Goal: Use online tool/utility: Use online tool/utility

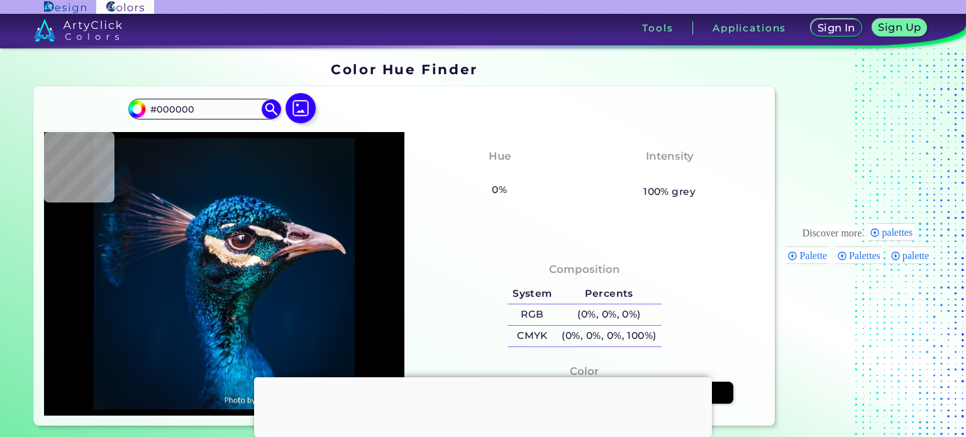
type input "#021325"
type input "#001a30"
type input "#001A30"
type input "#0d1e36"
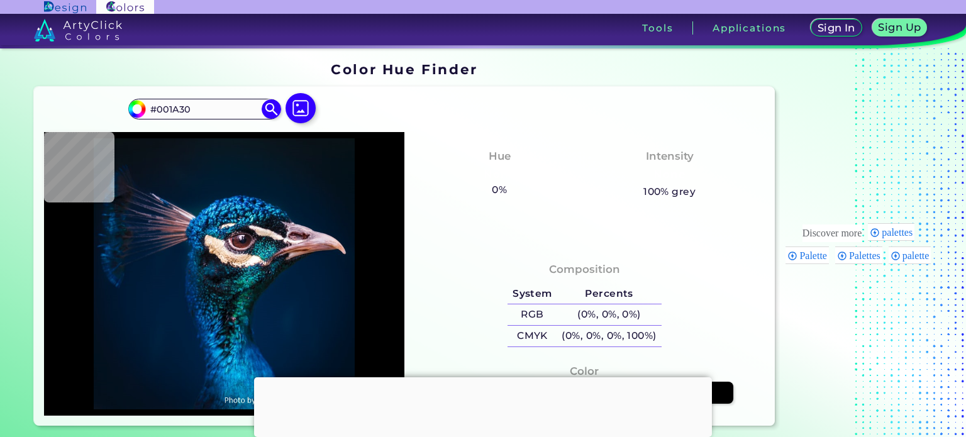
type input "#0D1E36"
type input "#e0c5cf"
type input "#E0C5CF"
type input "#ceafbe"
type input "#CEAFBE"
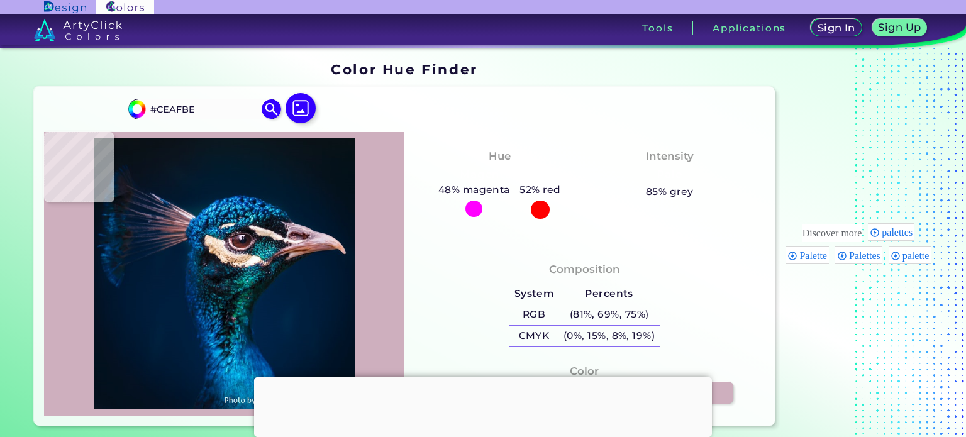
type input "#f2e1da"
type input "#F2E1DA"
type input "#dcc2ad"
type input "#DCC2AD"
type input "#5c525b"
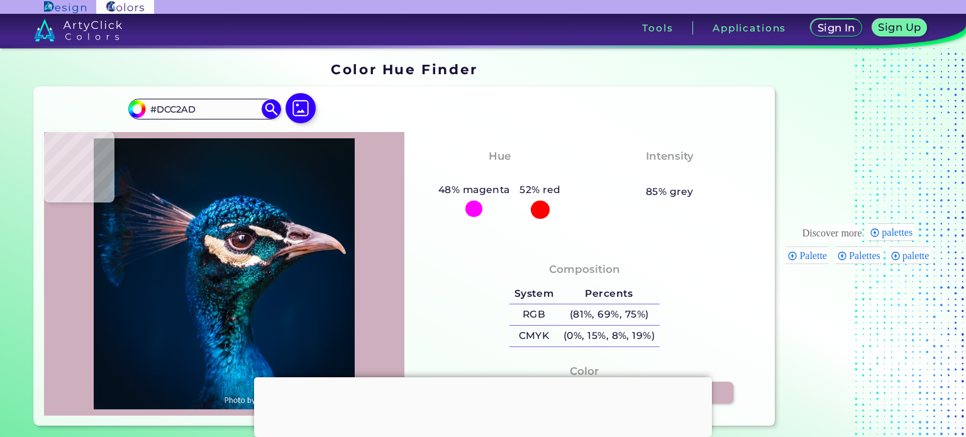
type input "#5C525B"
type input "#201315"
type input "#2a161e"
type input "#2A161E"
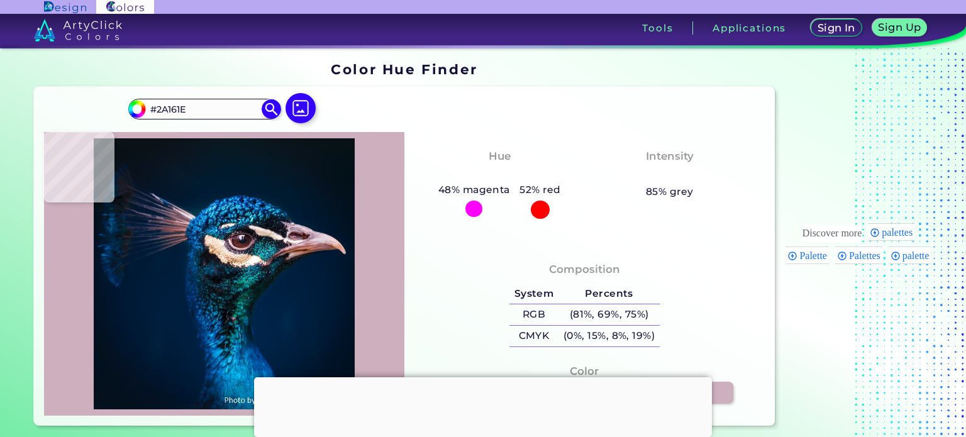
type input "#261620"
type input "#261824"
type input "#231626"
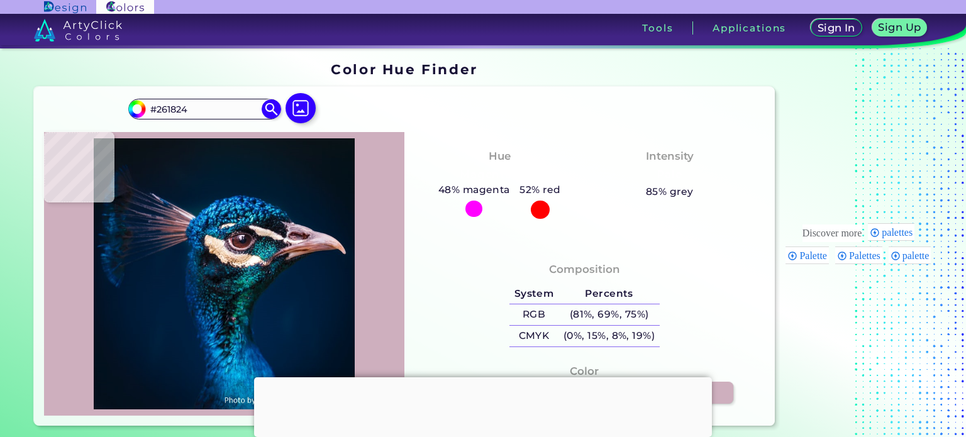
type input "#231626"
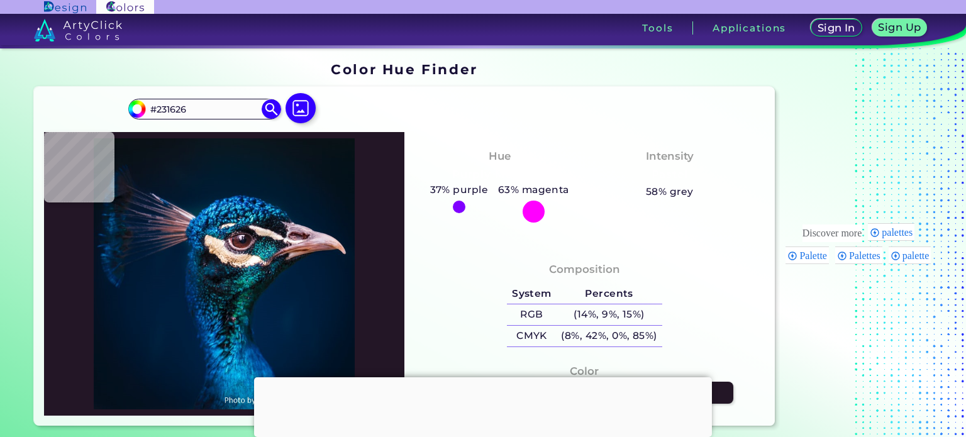
type input "#d5c7da"
type input "#D5C7DA"
type input "#180815"
type input "#48313a"
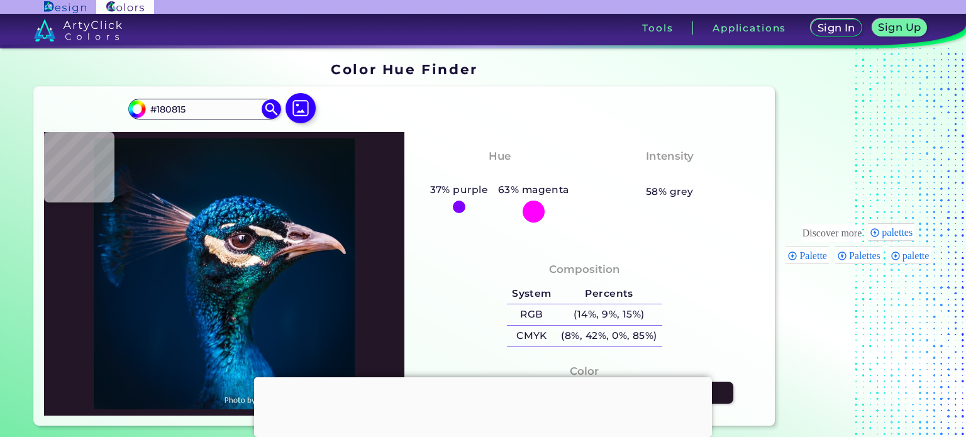
type input "#48313A"
type input "#21151d"
type input "#21151D"
type input "#0a0b10"
type input "#0A0B10"
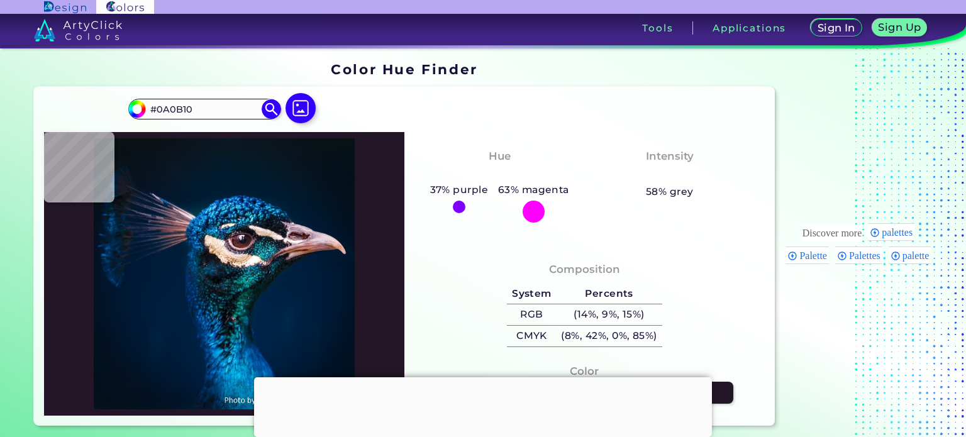
type input "#232129"
type input "#1c1e2e"
type input "#1C1E2E"
type input "#252842"
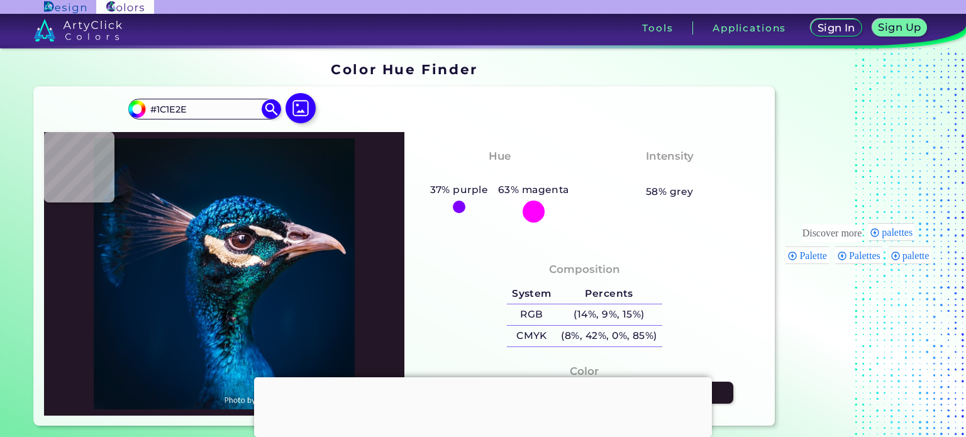
type input "#252842"
type input "#466b8f"
type input "#466B8F"
type input "#06436b"
type input "#06436B"
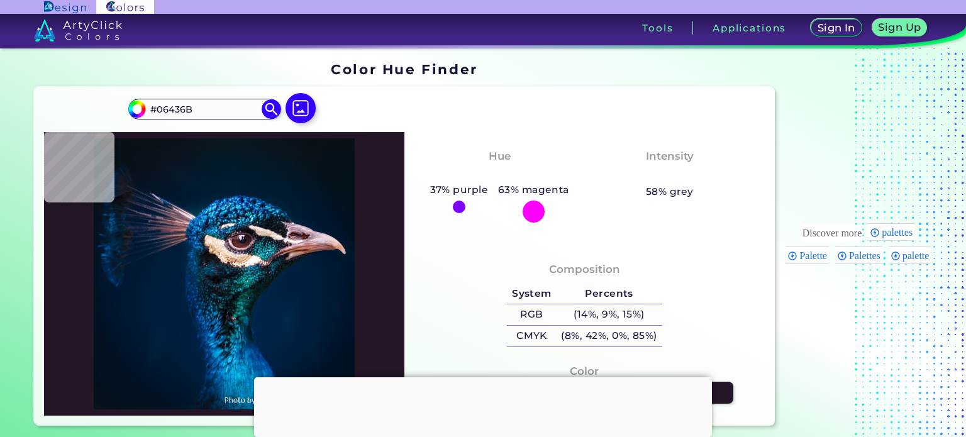
type input "#004f72"
type input "#004F72"
type input "#04688a"
type input "#04688A"
type input "#32bce5"
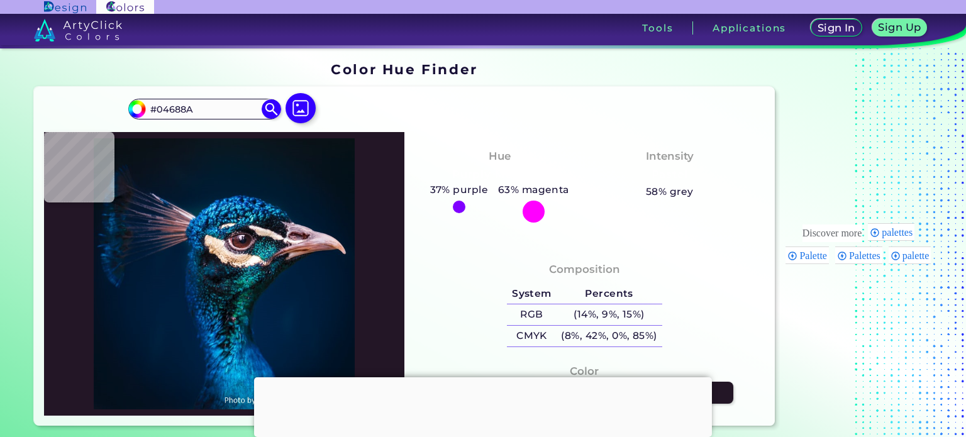
type input "#32BCE5"
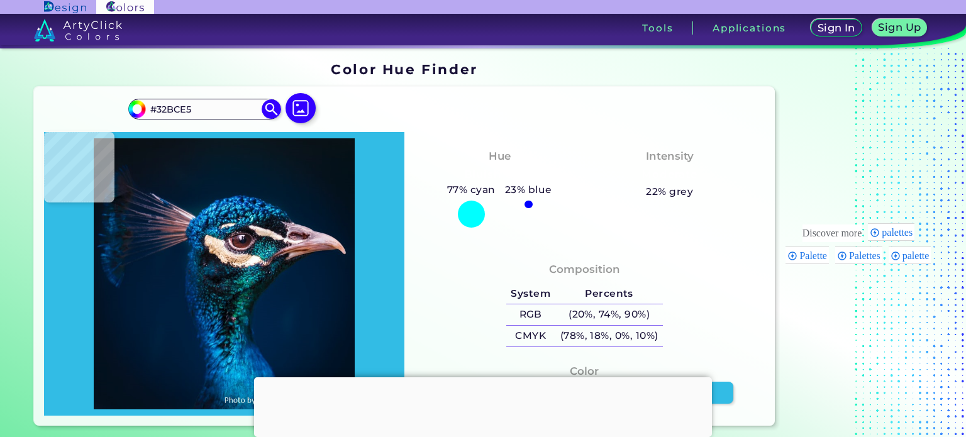
type input "#064965"
type input "#112034"
type input "#001522"
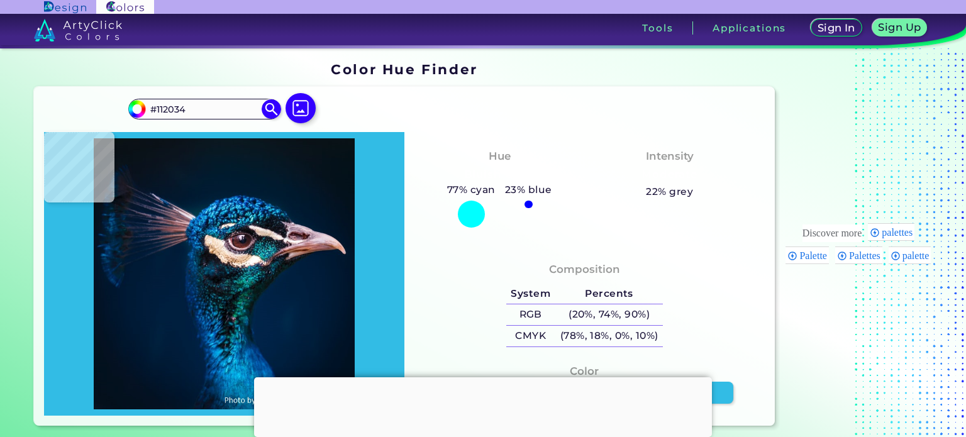
type input "#001522"
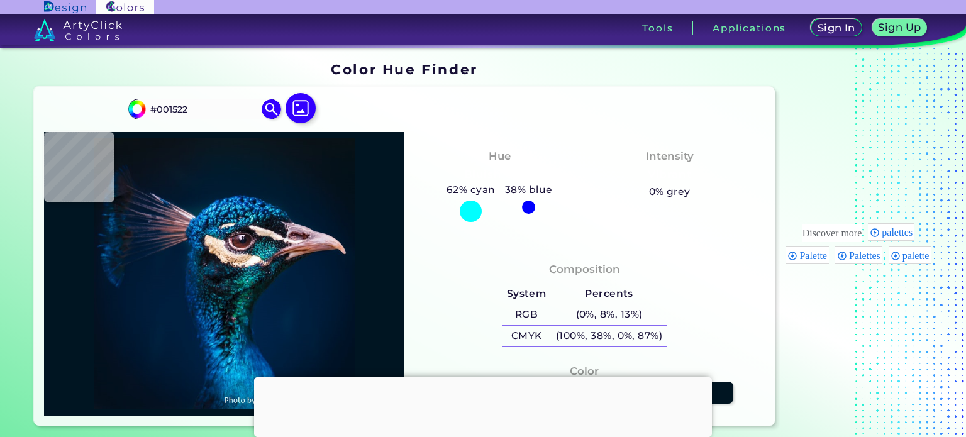
type input "#044153"
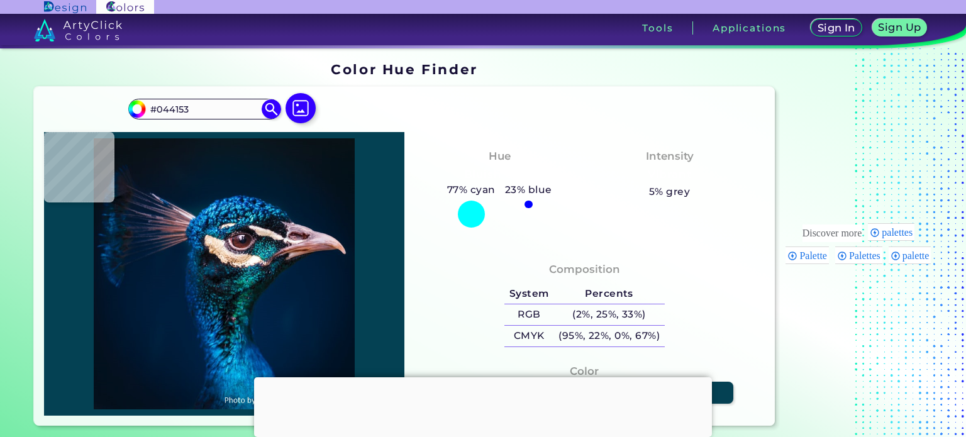
type input "#0f7a96"
type input "#0F7A96"
type input "#037a93"
type input "#037A93"
type input "#027191"
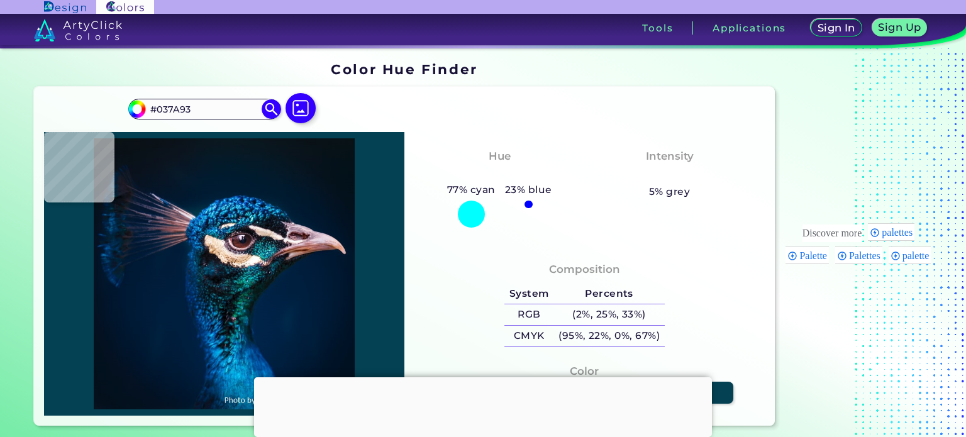
type input "#027191"
type input "#016180"
type input "#0c6f93"
type input "#0C6F93"
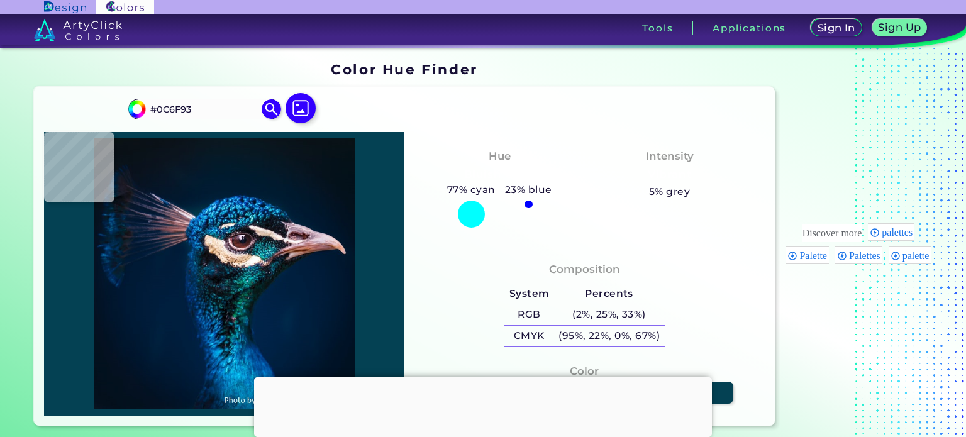
type input "#3fa1bc"
type input "#3FA1BC"
type input "#074667"
type input "#2c869e"
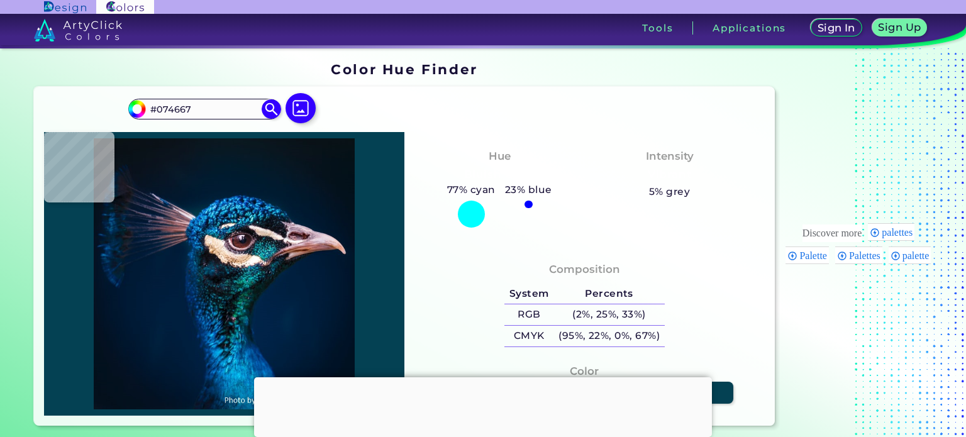
type input "#2C869E"
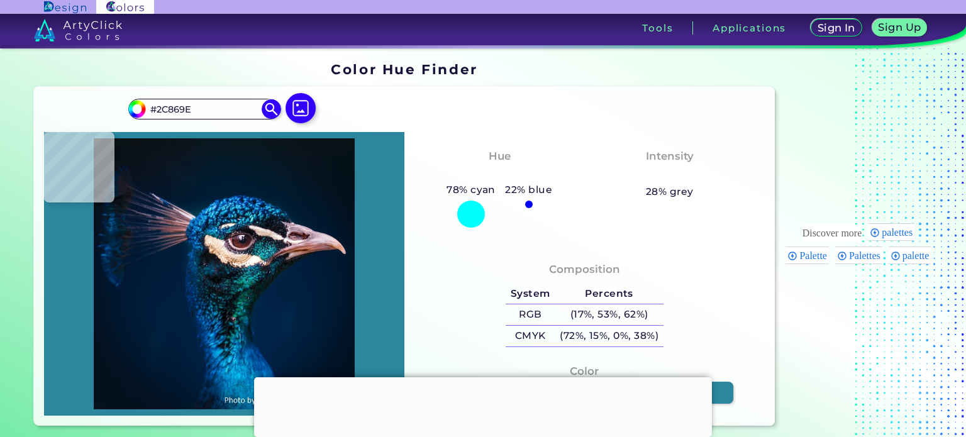
type input "#0f7391"
type input "#0F7391"
type input "#002144"
type input "#155378"
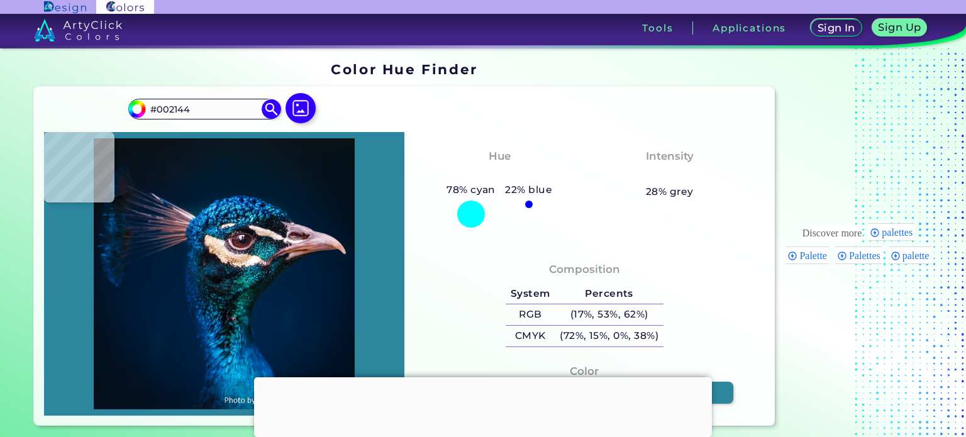
type input "#155378"
type input "#1c6494"
type input "#1C6494"
type input "#001640"
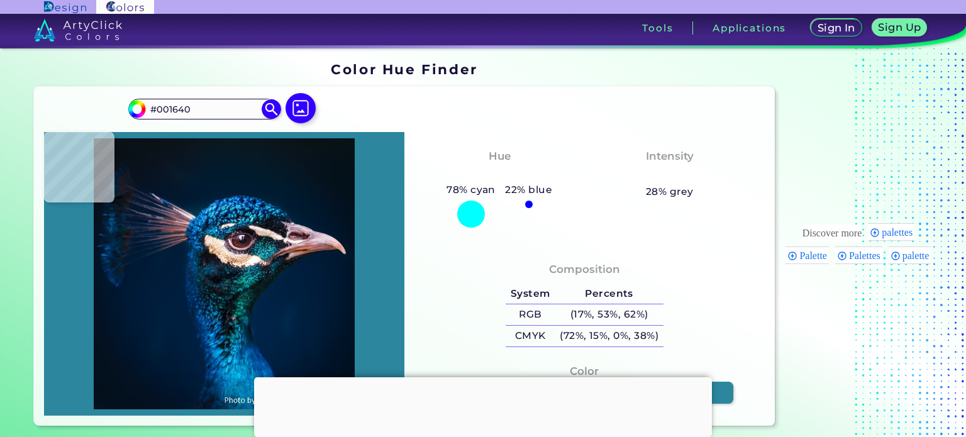
type input "#00264b"
type input "#00264B"
type input "#035b77"
type input "#035B77"
type input "#50e9f4"
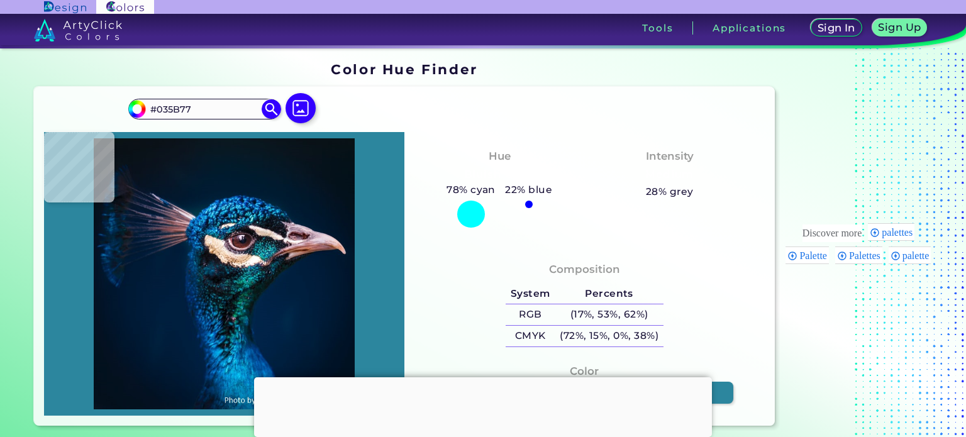
type input "#50E9F4"
type input "#22a3dc"
type input "#22A3DC"
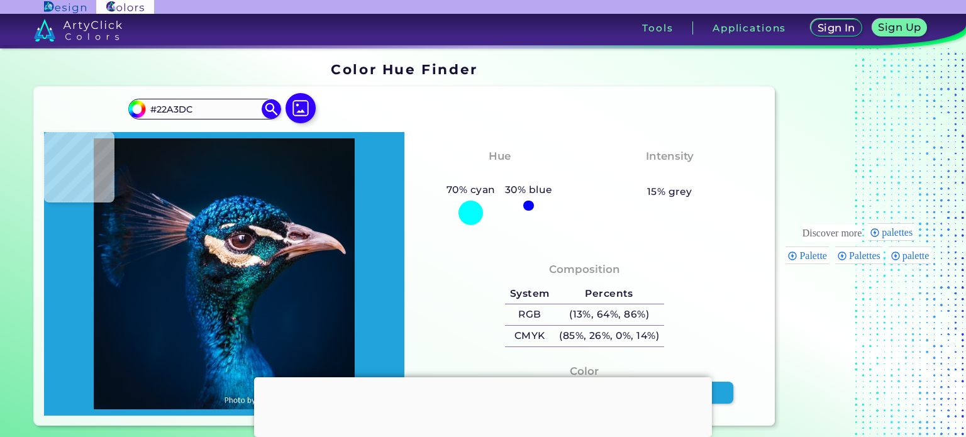
type input "#1664a2"
type input "#1664A2"
type input "#072d50"
type input "#072D50"
type input "#1566a5"
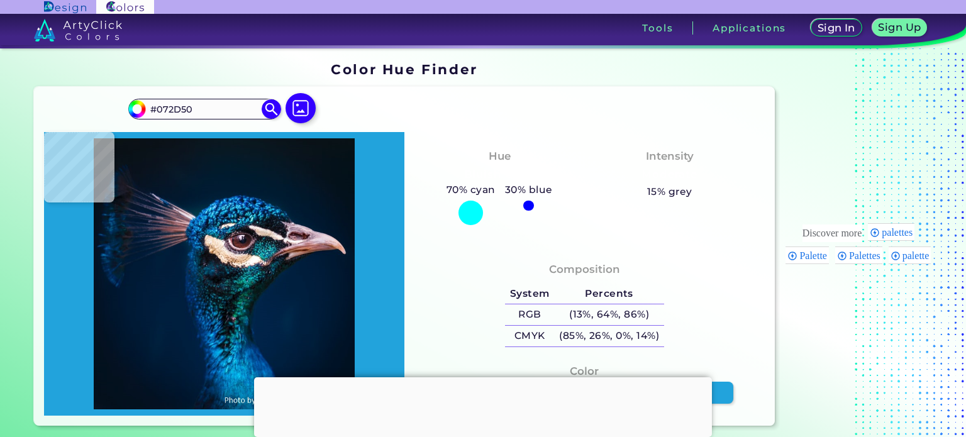
type input "#1566A5"
type input "#2678be"
type input "#2678BE"
type input "#2d81cf"
type input "#2D81CF"
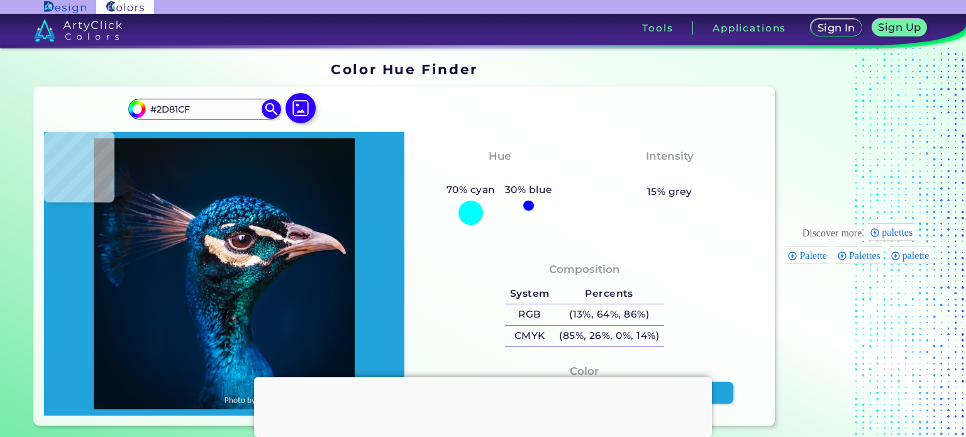
type input "#0a4b89"
type input "#0A4B89"
type input "#02224d"
type input "#02224D"
type input "#003465"
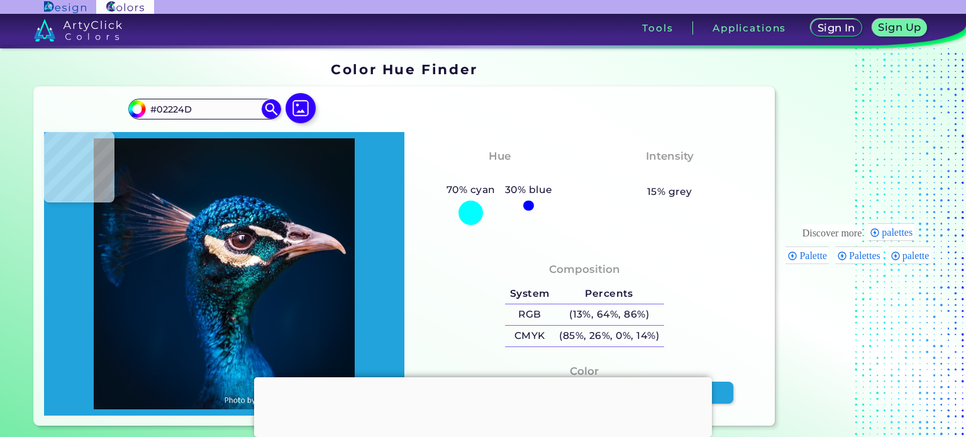
type input "#003465"
type input "#00416e"
type input "#00416E"
type input "#087197"
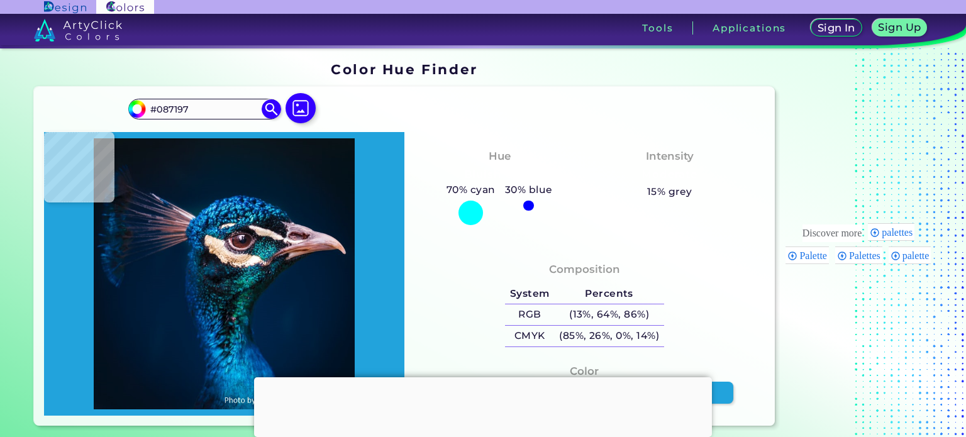
type input "#00436f"
type input "#00436F"
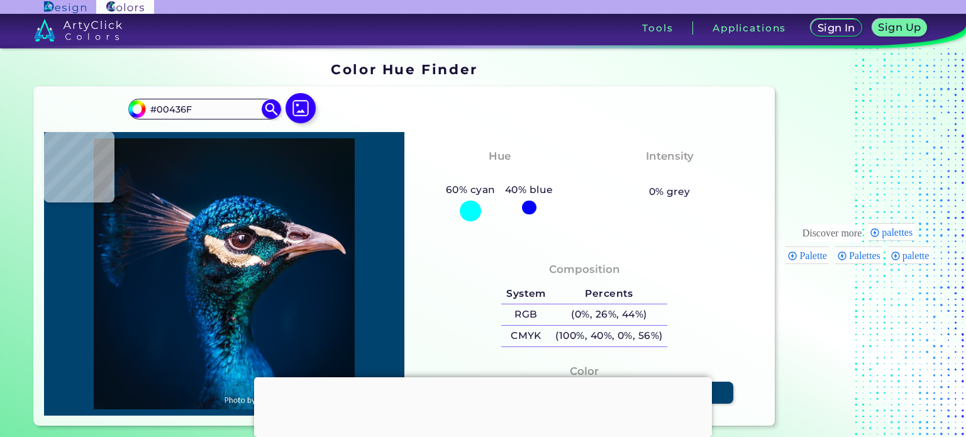
type input "#054983"
type input "#004c84"
type input "#004C84"
type input "#004989"
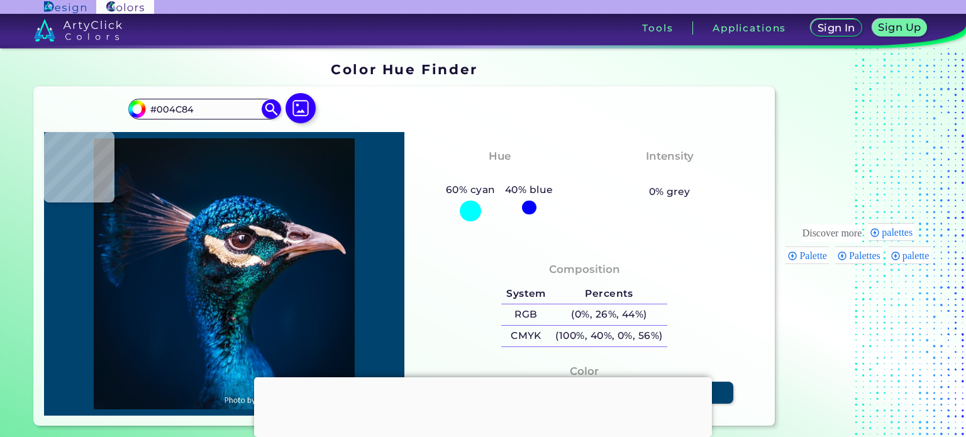
type input "#004989"
type input "#004777"
type input "#0f699b"
type input "#0F699B"
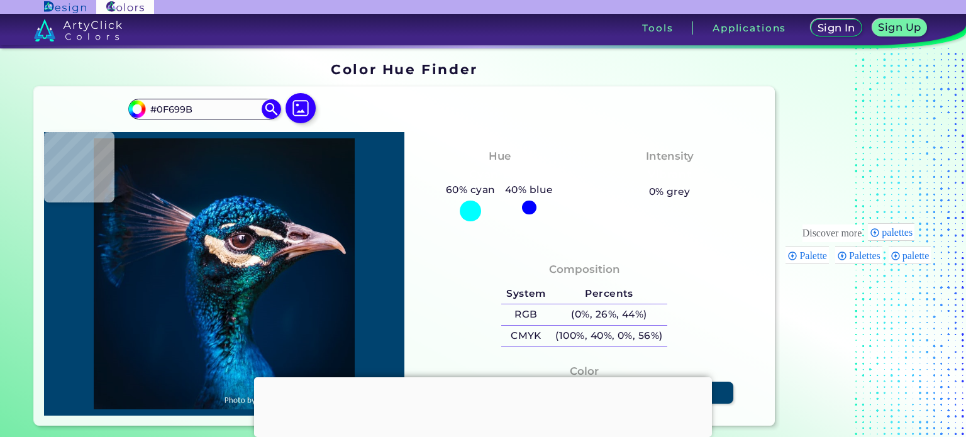
type input "#076495"
type input "#1b74a4"
type input "#1B74A4"
type input "#00263f"
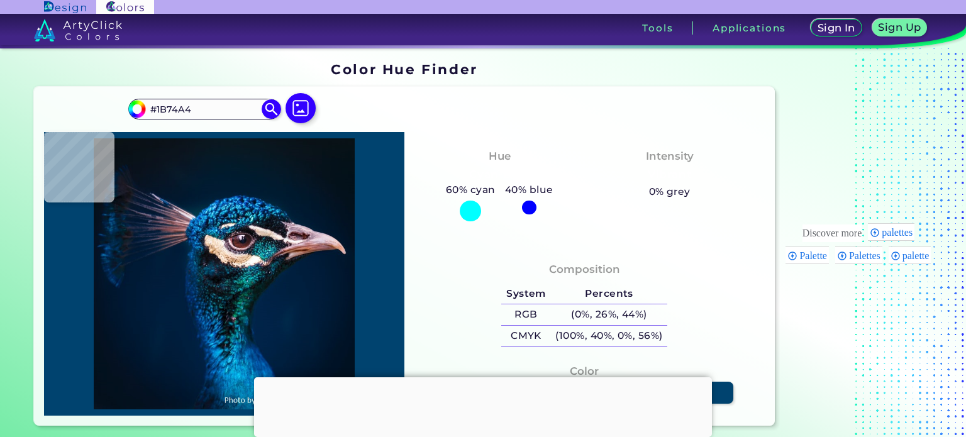
type input "#00263F"
type input "#02273e"
type input "#02273E"
type input "#01243c"
type input "#01243C"
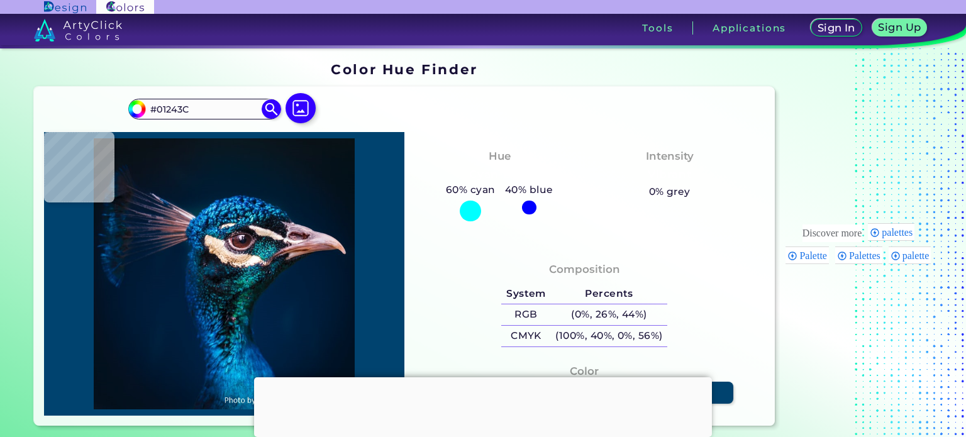
type input "#001f34"
type input "#001F34"
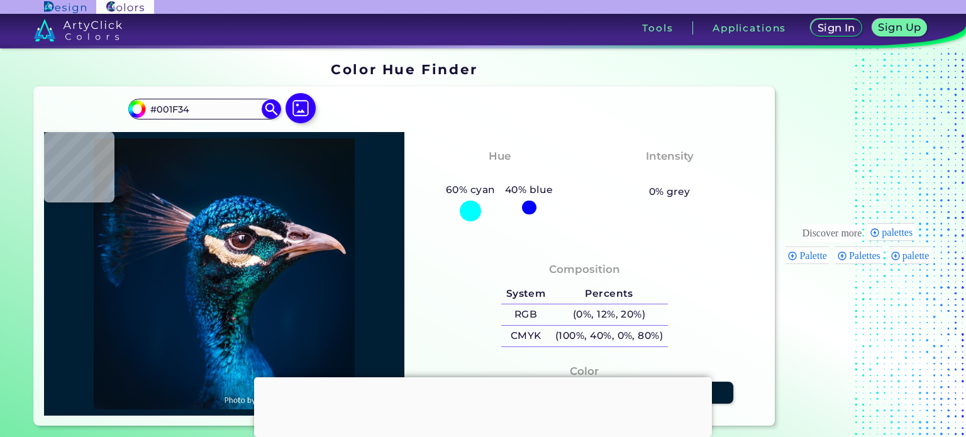
type input "#011d33"
type input "#011D33"
type input "#011b32"
type input "#011B32"
type input "#001a31"
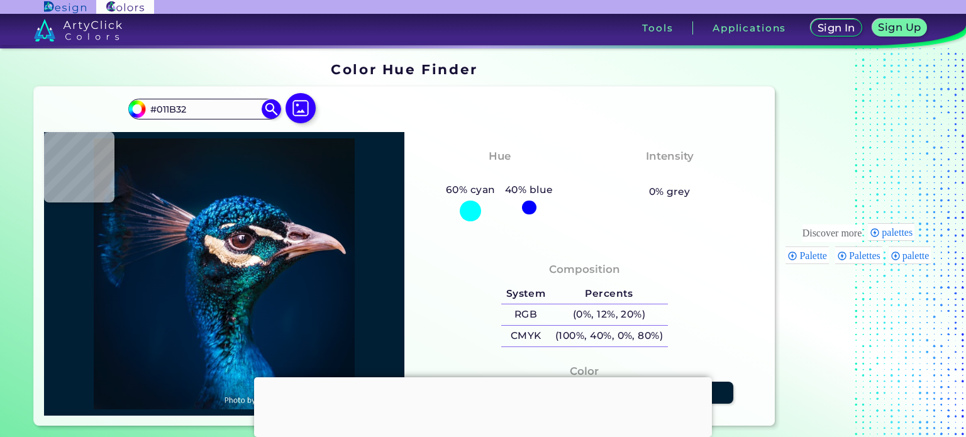
type input "#001A31"
type input "#00192d"
type input "#00192D"
type input "#02182d"
type input "#02182D"
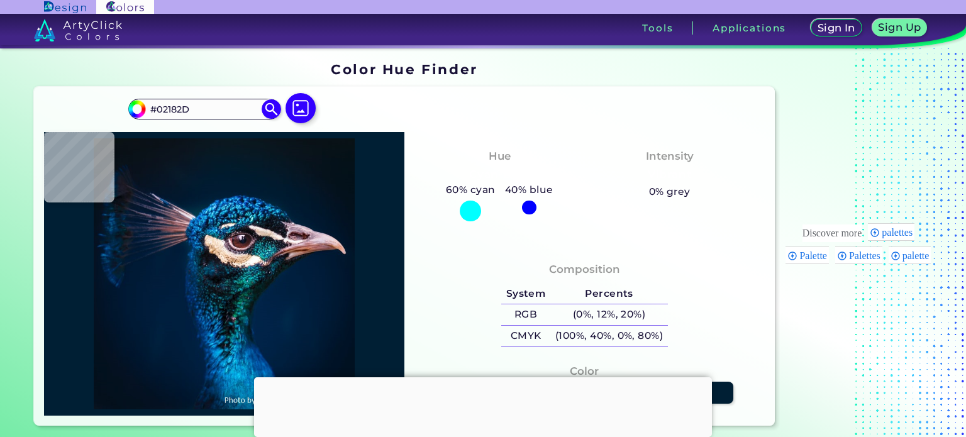
type input "#01172a"
type input "#01172A"
type input "#01182a"
type input "#01182A"
type input "#02172a"
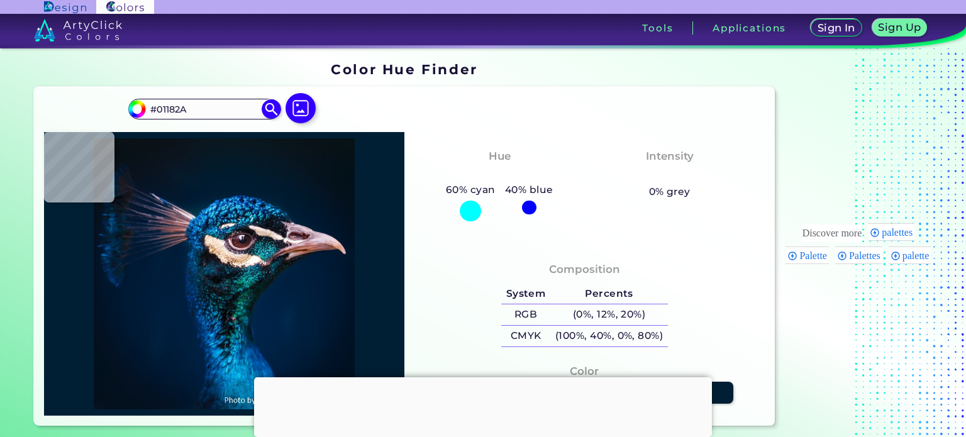
type input "#02172A"
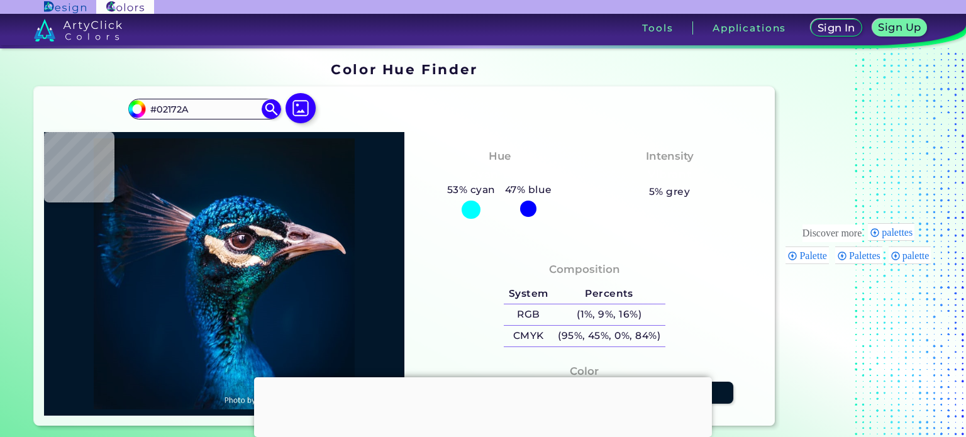
type input "#041728"
type input "#051628"
type input "#041625"
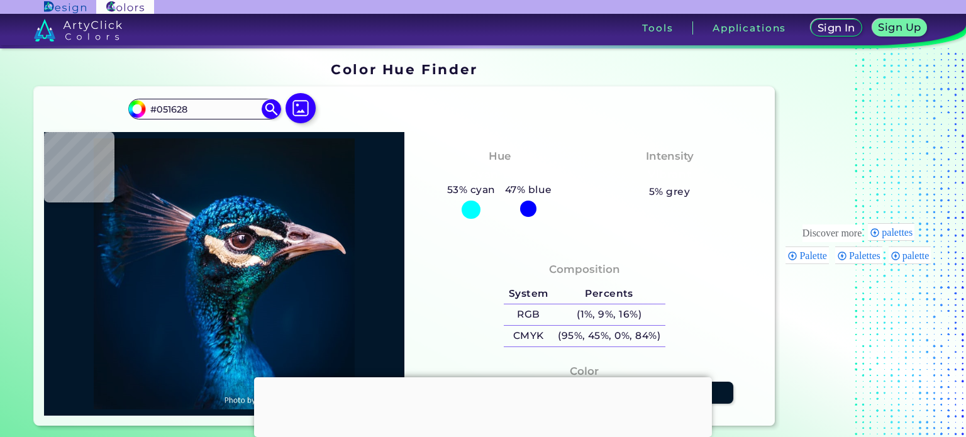
type input "#041625"
type input "#041726"
type input "#051725"
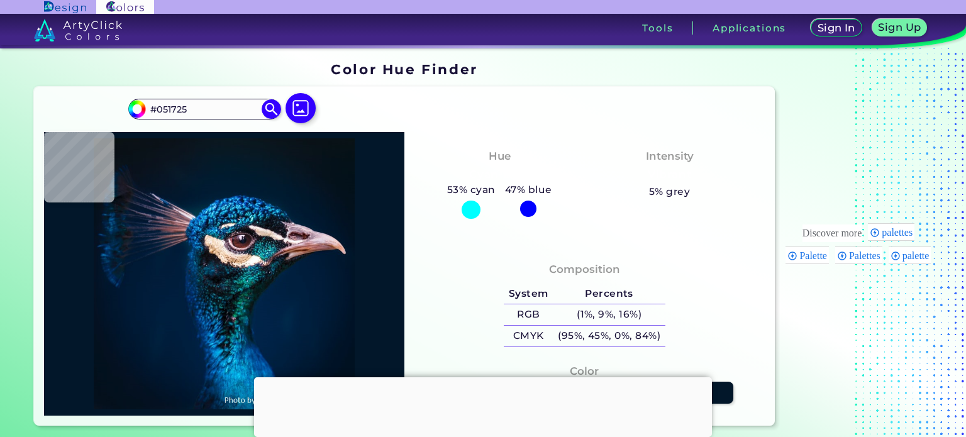
type input "#041624"
type input "#041522"
type input "#051522"
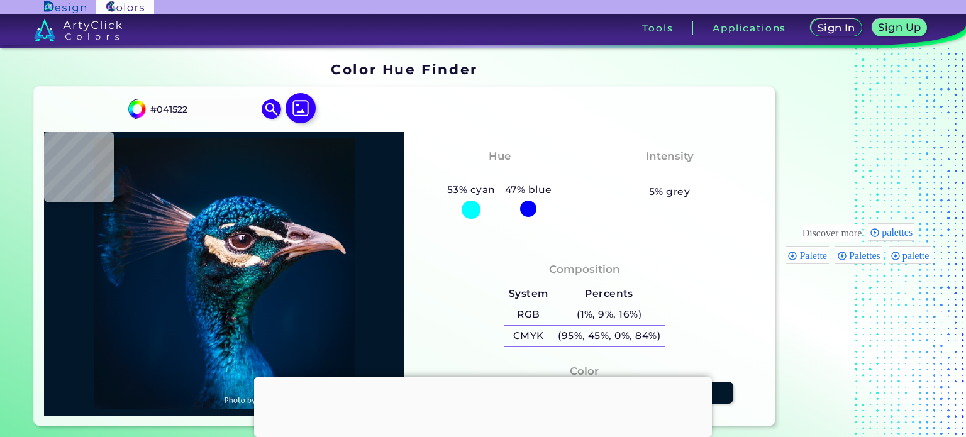
type input "#051522"
type input "#051520"
type input "#06141f"
type input "#06141F"
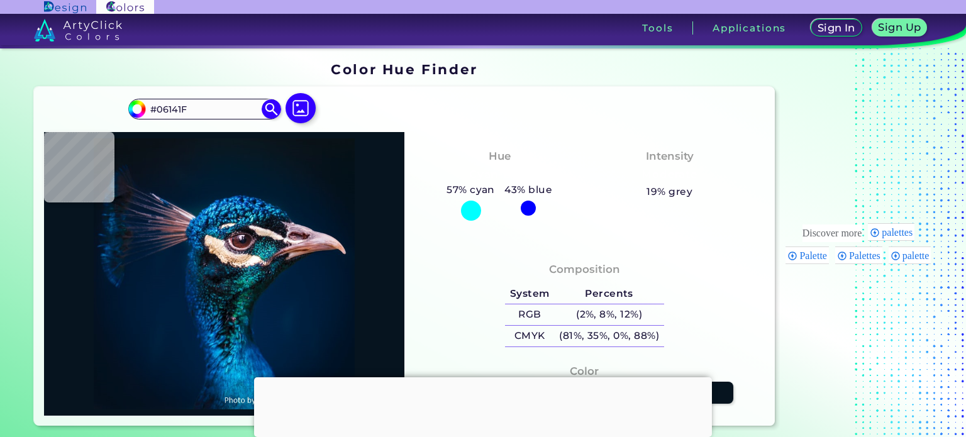
type input "#06131f"
type input "#06131F"
type input "#06141f"
type input "#06141F"
type input "#07141d"
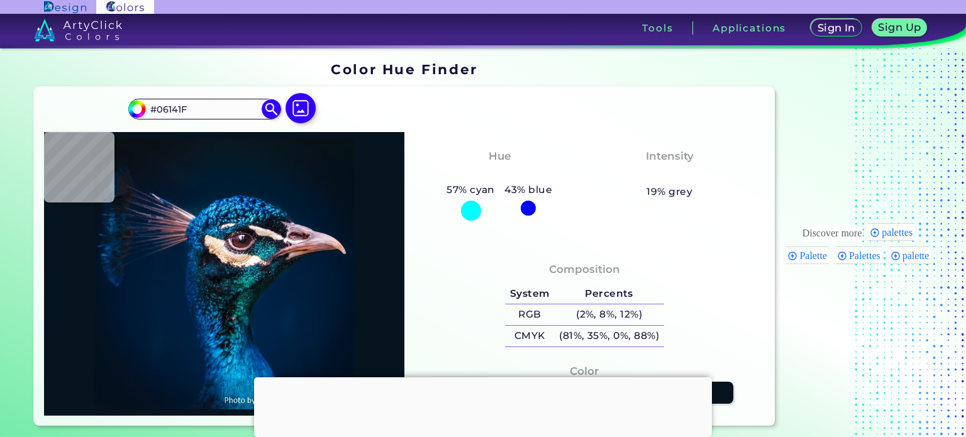
type input "#07141D"
type input "#08121c"
type input "#08121C"
type input "#09121d"
type input "#09121D"
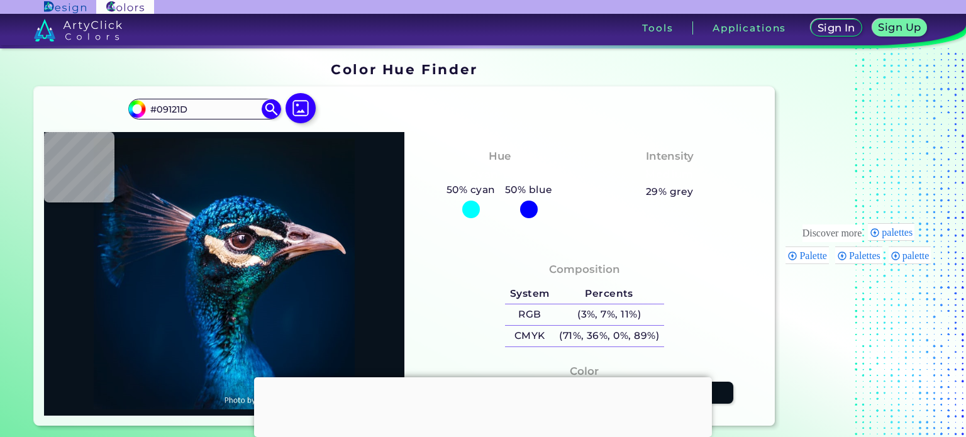
type input "#09131d"
type input "#09131D"
type input "#07131d"
type input "#07131D"
type input "#07141d"
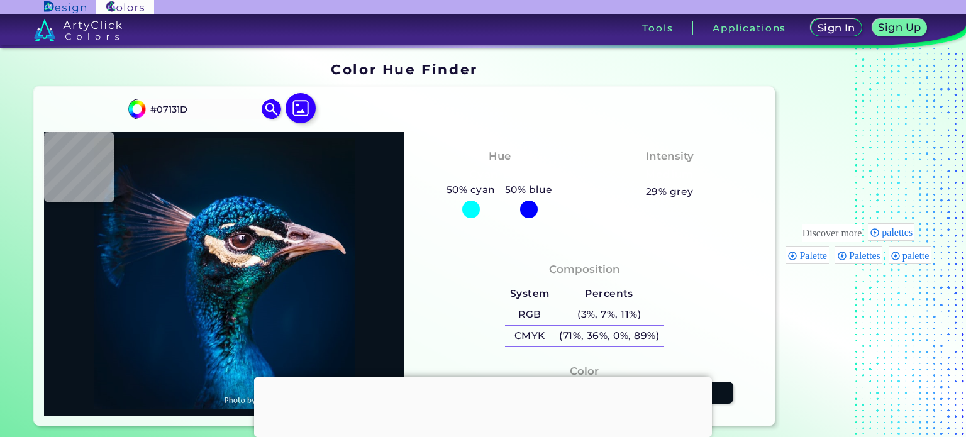
type input "#07141D"
type input "#08161f"
type input "#08161F"
type input "#081621"
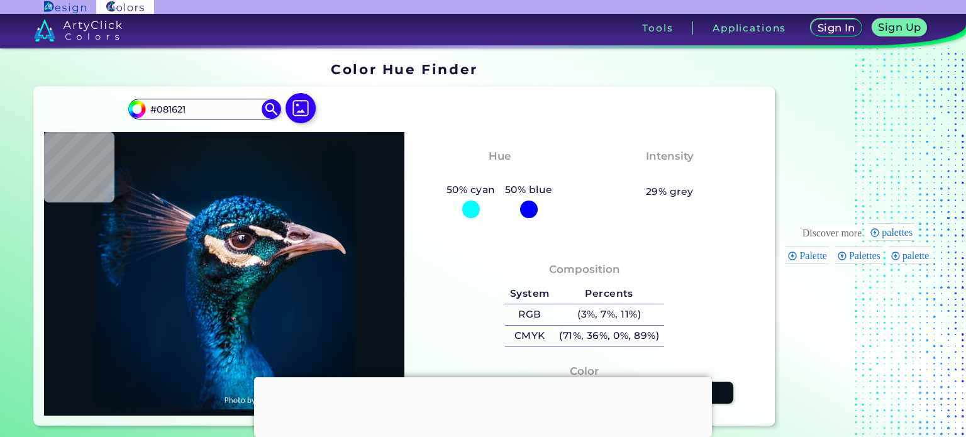
type input "#061721"
type input "#071822"
type input "#071724"
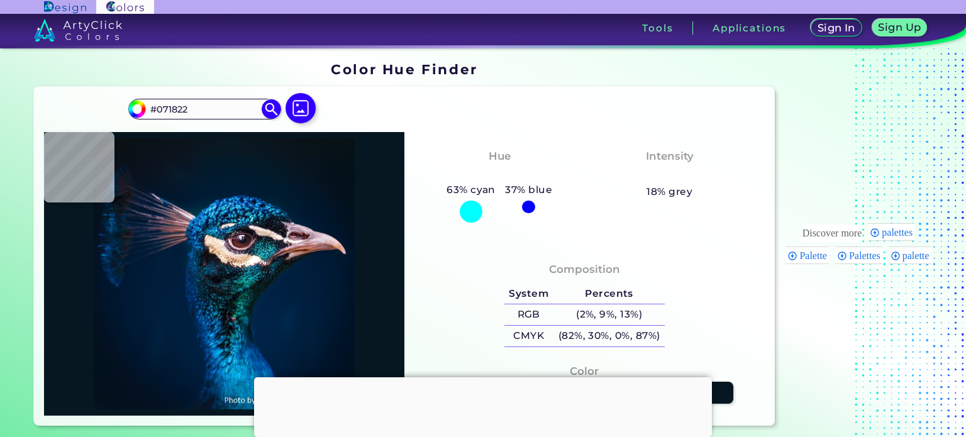
type input "#071724"
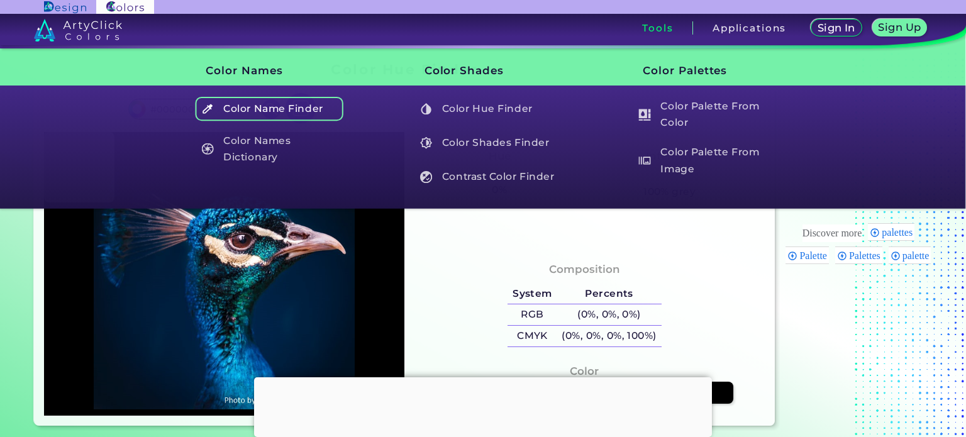
click at [319, 107] on h5 "Color Name Finder" at bounding box center [270, 109] width 148 height 24
